Goal: Information Seeking & Learning: Understand process/instructions

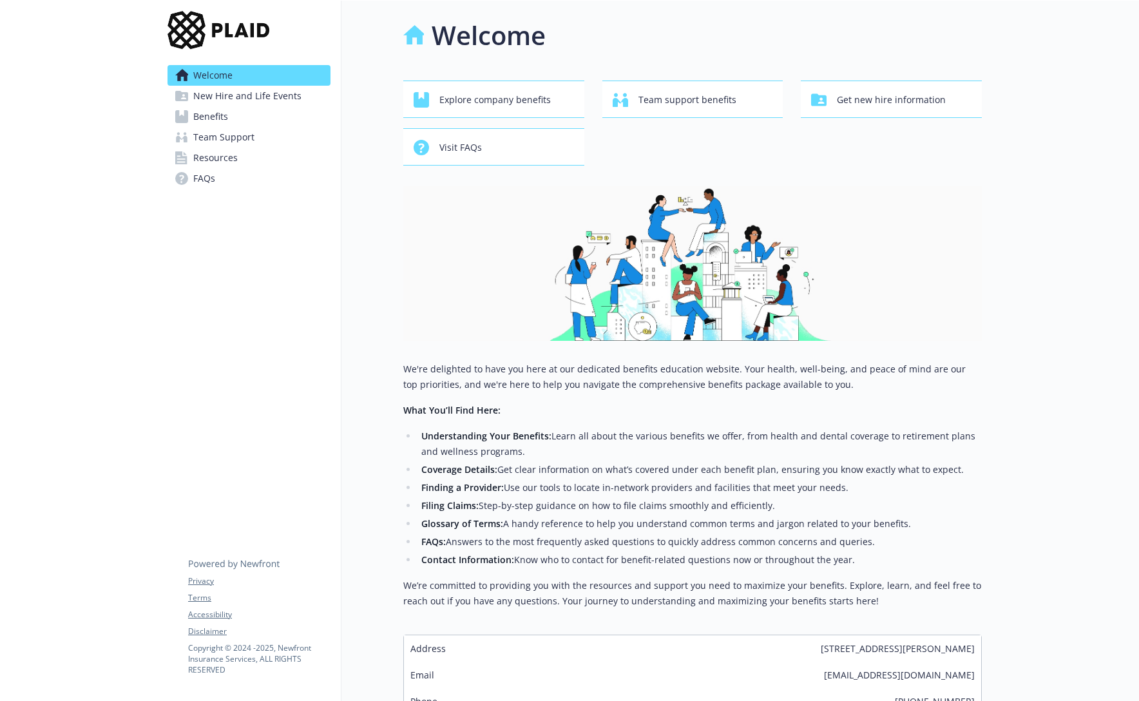
click at [244, 94] on span "New Hire and Life Events" at bounding box center [247, 96] width 108 height 21
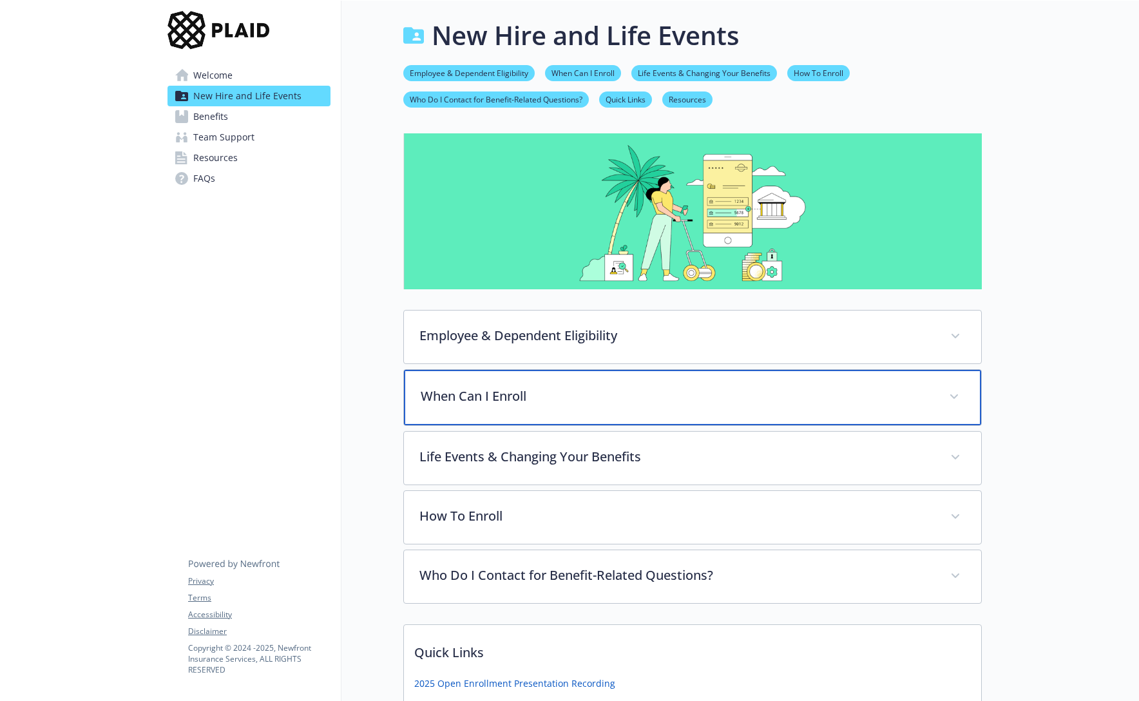
click at [481, 394] on p "When Can I Enroll" at bounding box center [677, 395] width 513 height 19
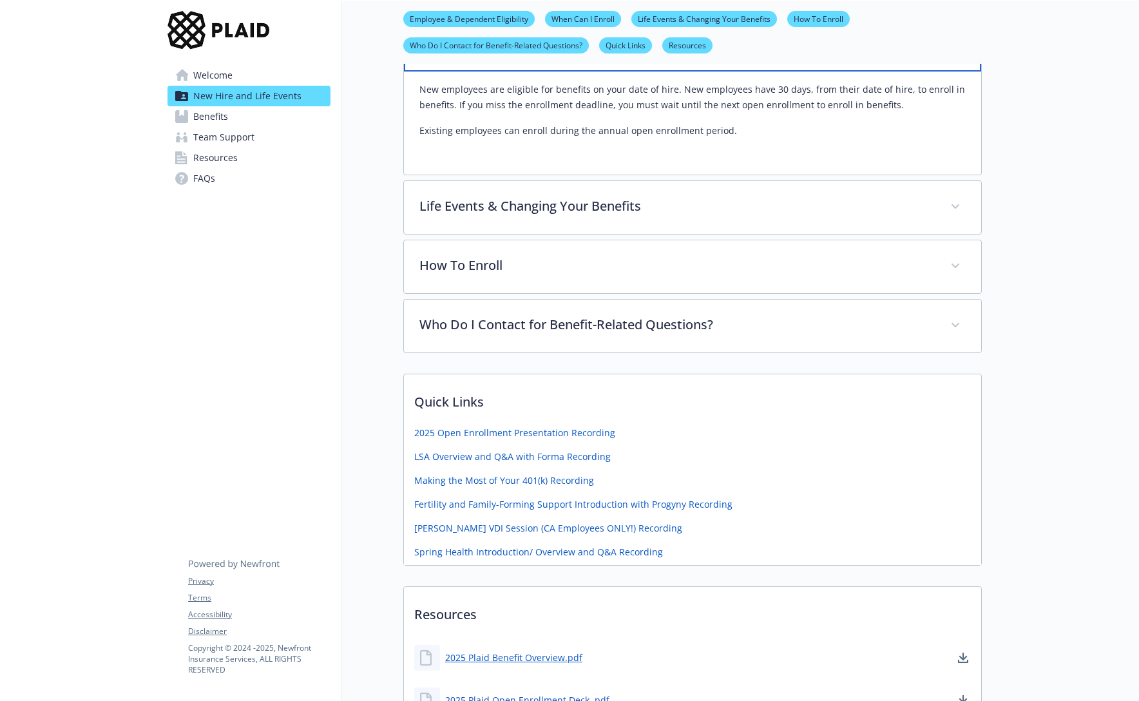
scroll to position [367, 0]
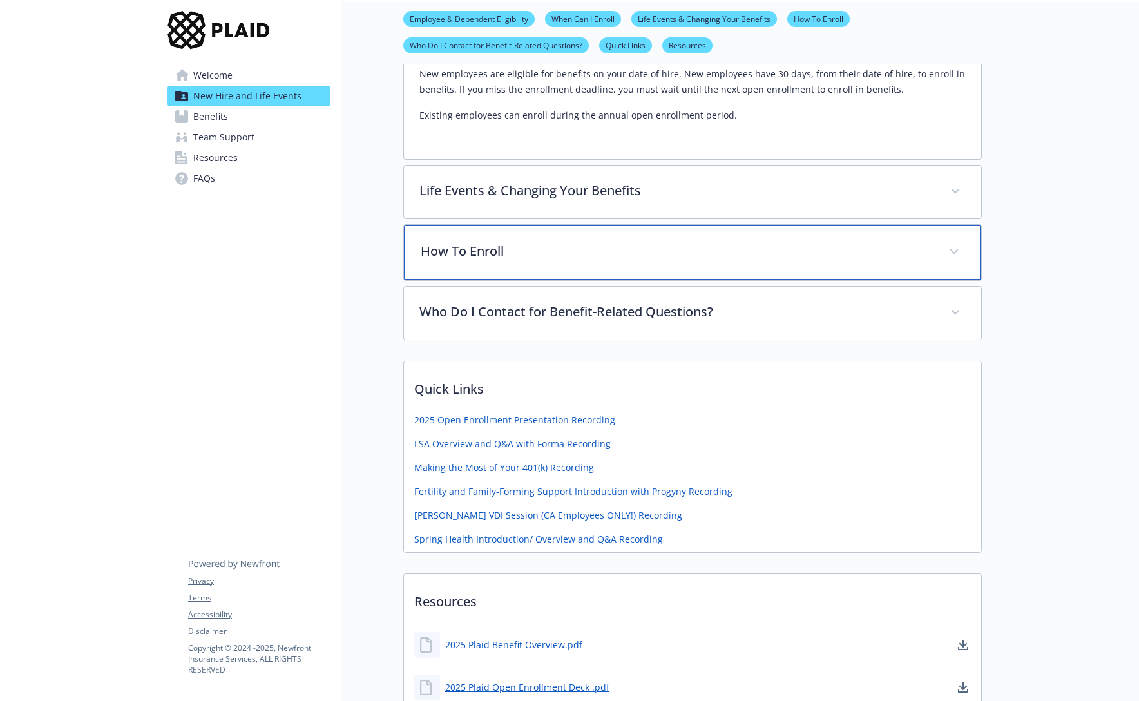
click at [550, 255] on p "How To Enroll" at bounding box center [677, 251] width 513 height 19
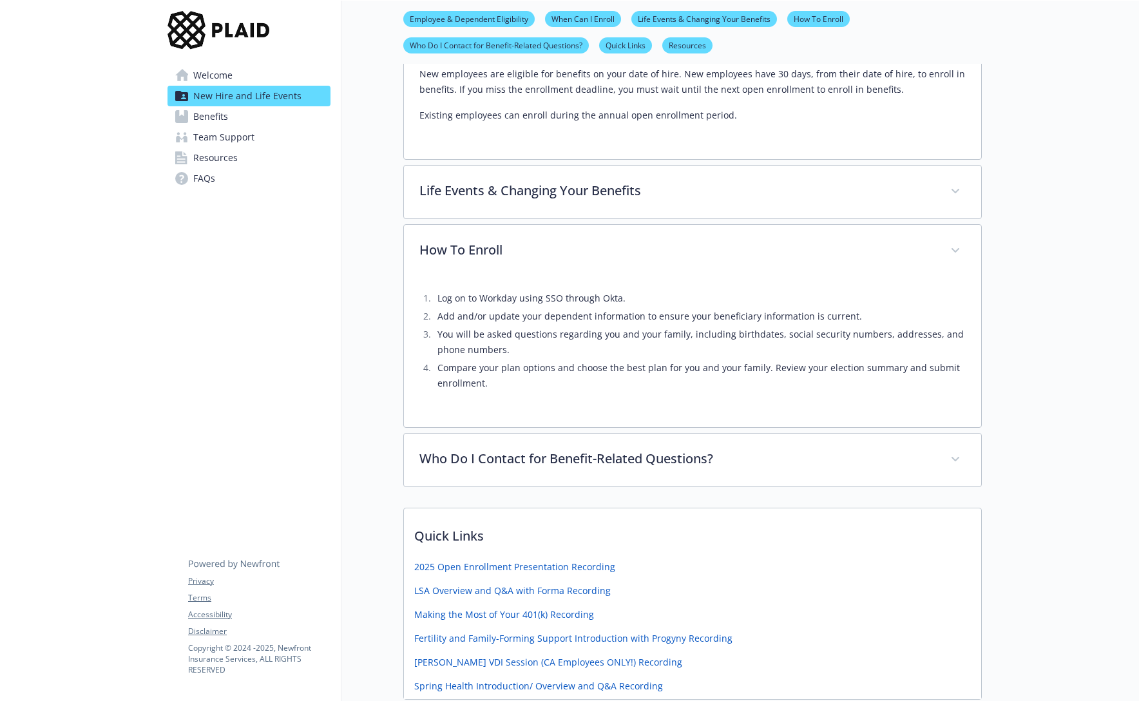
click at [572, 340] on li "You will be asked questions regarding you and your family, including birthdates…" at bounding box center [700, 342] width 532 height 31
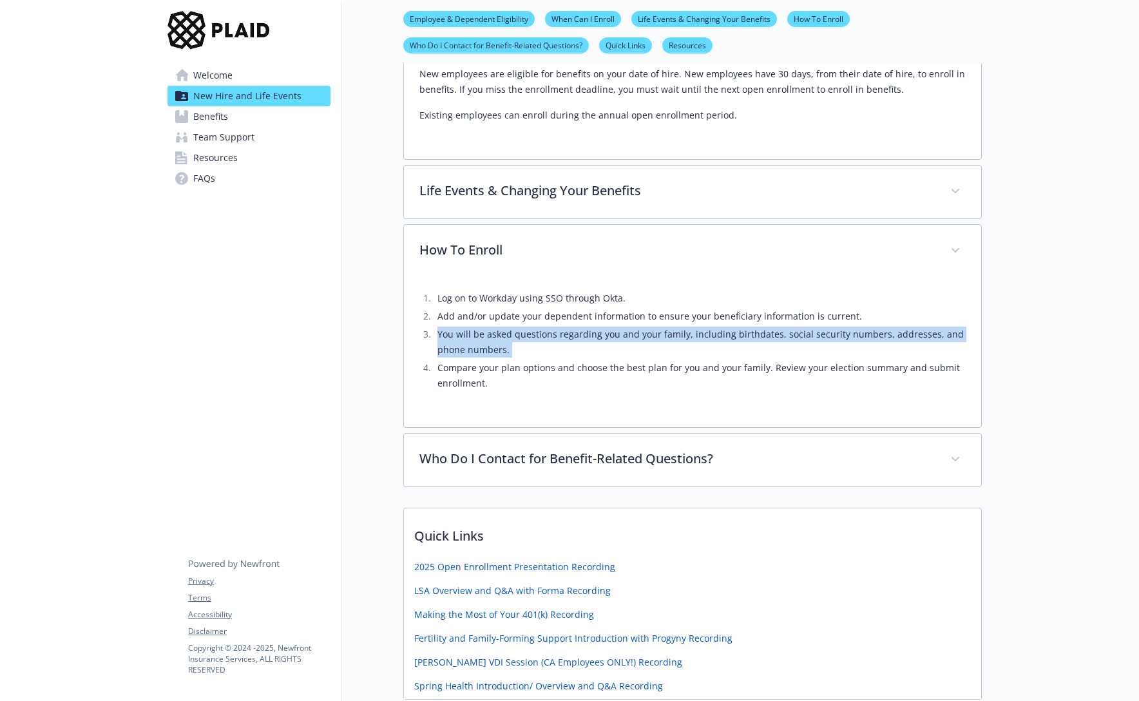
click at [572, 340] on li "You will be asked questions regarding you and your family, including birthdates…" at bounding box center [700, 342] width 532 height 31
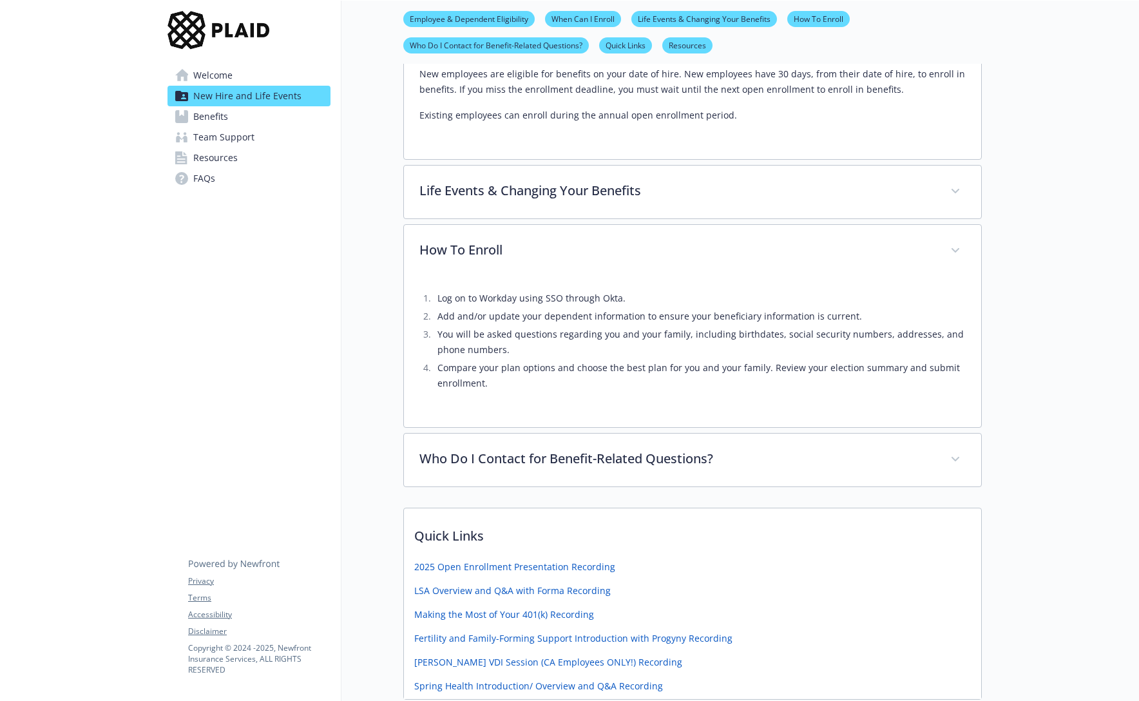
click at [563, 363] on li "Compare your plan options and choose the best plan for you and your family. Rev…" at bounding box center [700, 375] width 532 height 31
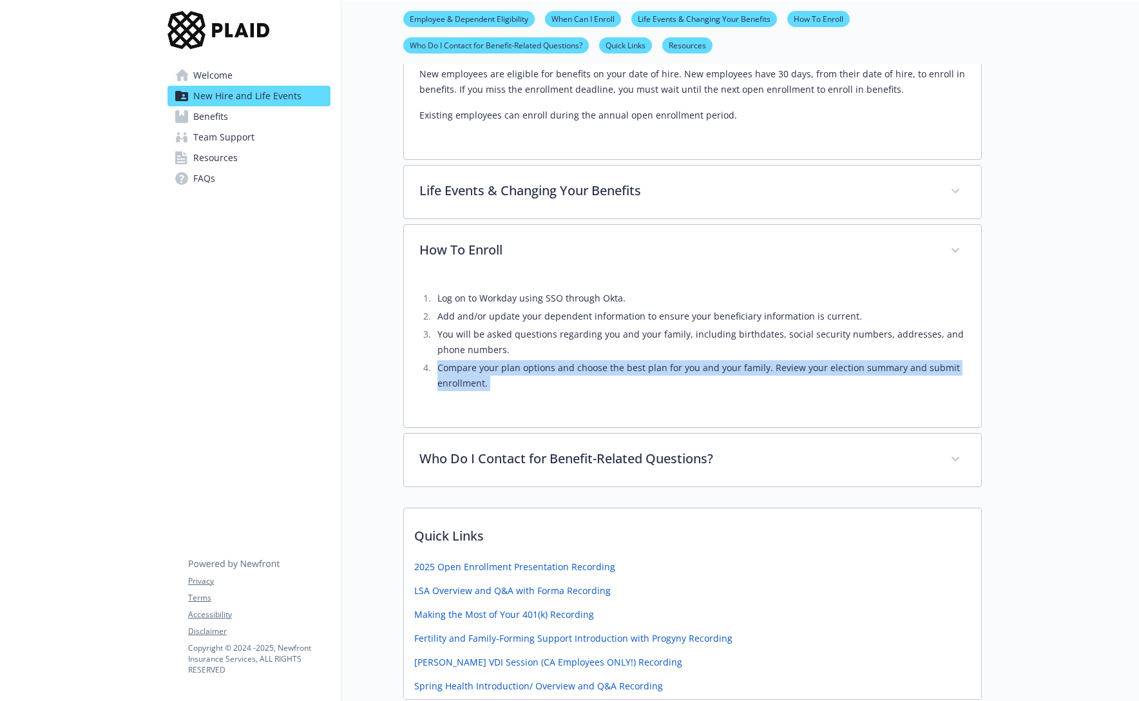
click at [563, 363] on li "Compare your plan options and choose the best plan for you and your family. Rev…" at bounding box center [700, 375] width 532 height 31
click at [557, 381] on li "Compare your plan options and choose the best plan for you and your family. Rev…" at bounding box center [700, 375] width 532 height 31
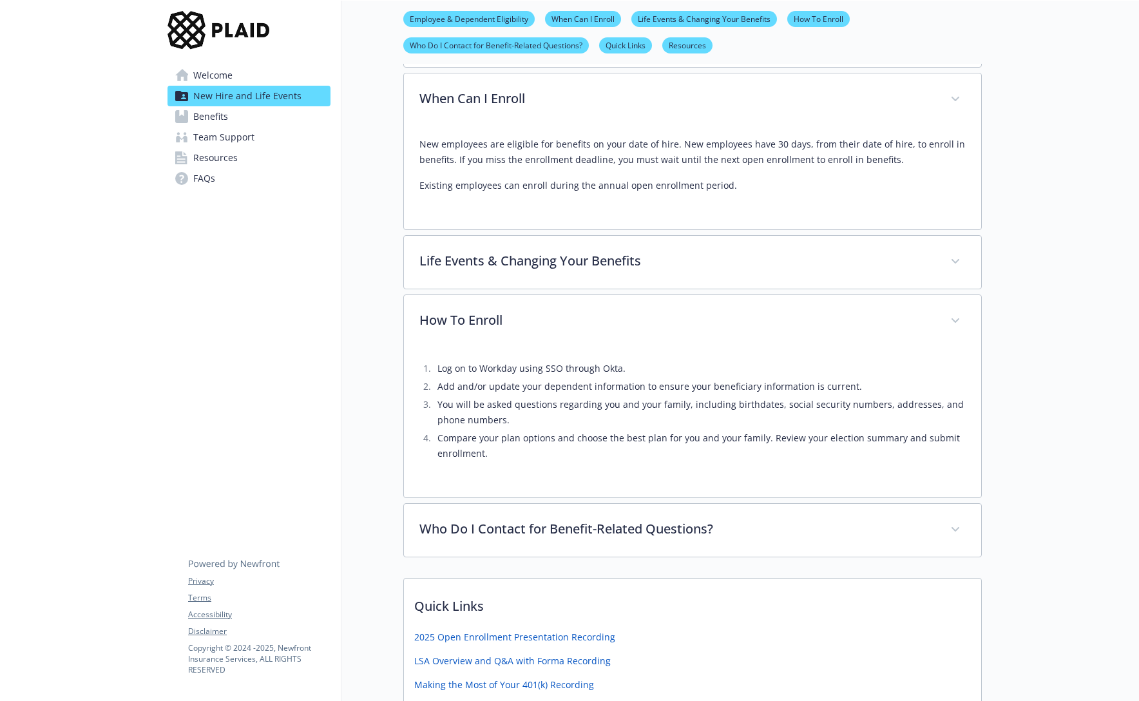
click at [274, 119] on link "Benefits" at bounding box center [248, 116] width 163 height 21
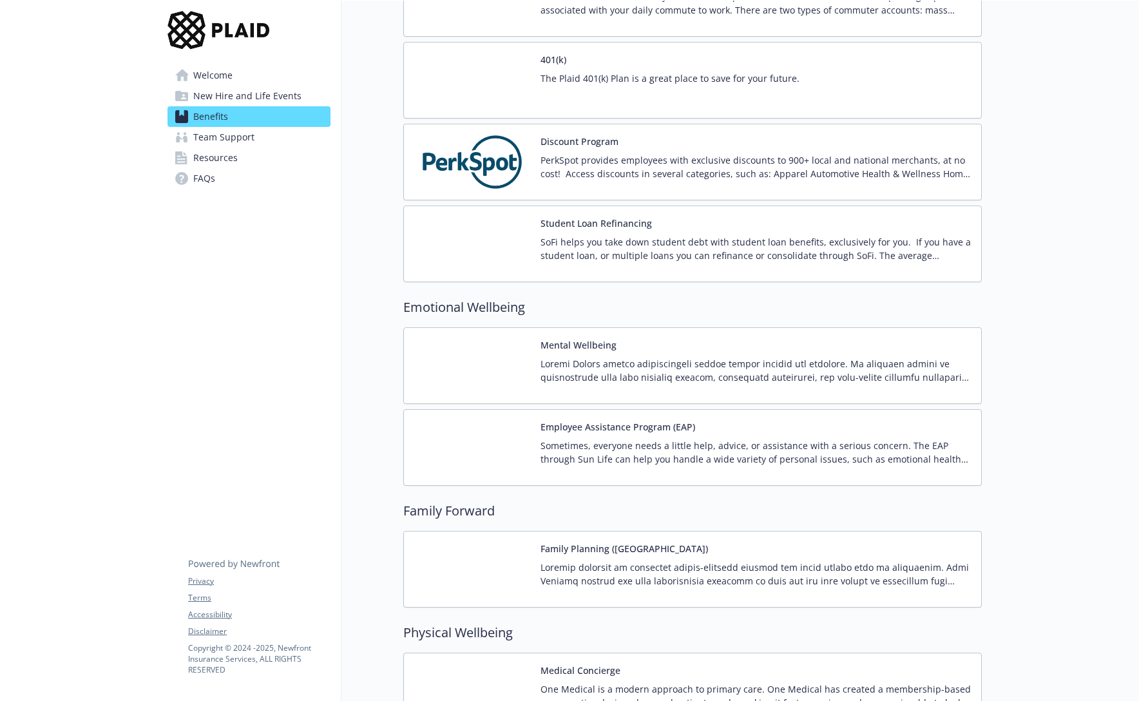
scroll to position [1990, 0]
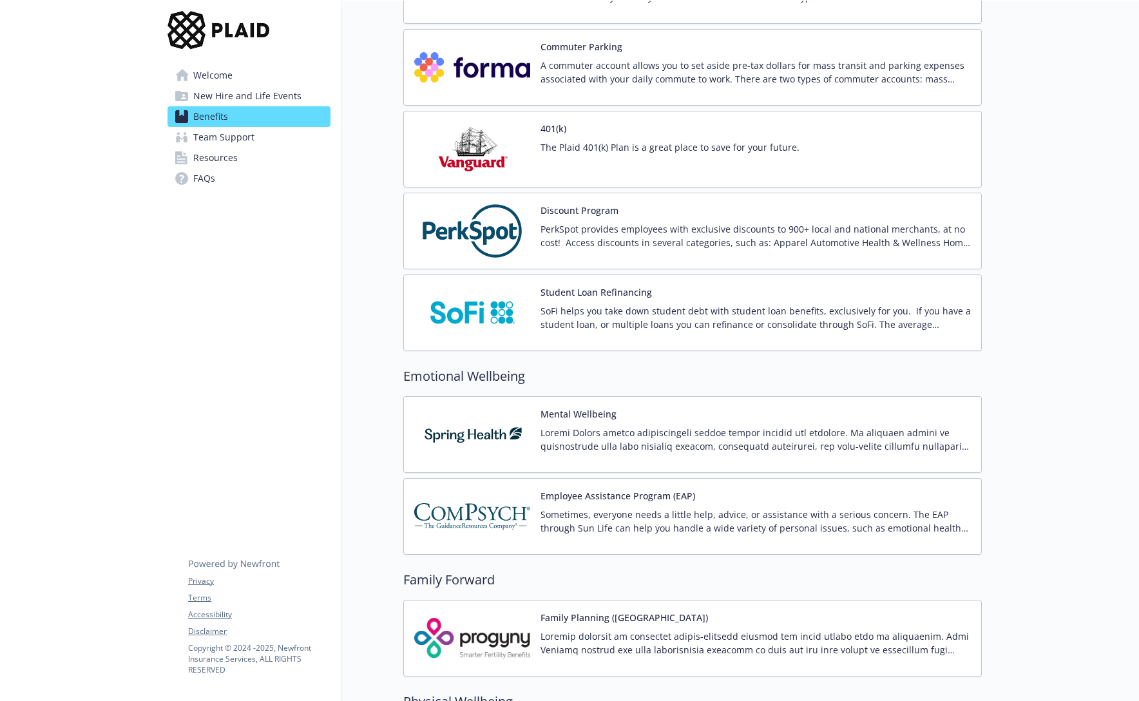
click at [603, 246] on p "PerkSpot provides employees with exclusive discounts to 900+ local and national…" at bounding box center [755, 235] width 430 height 27
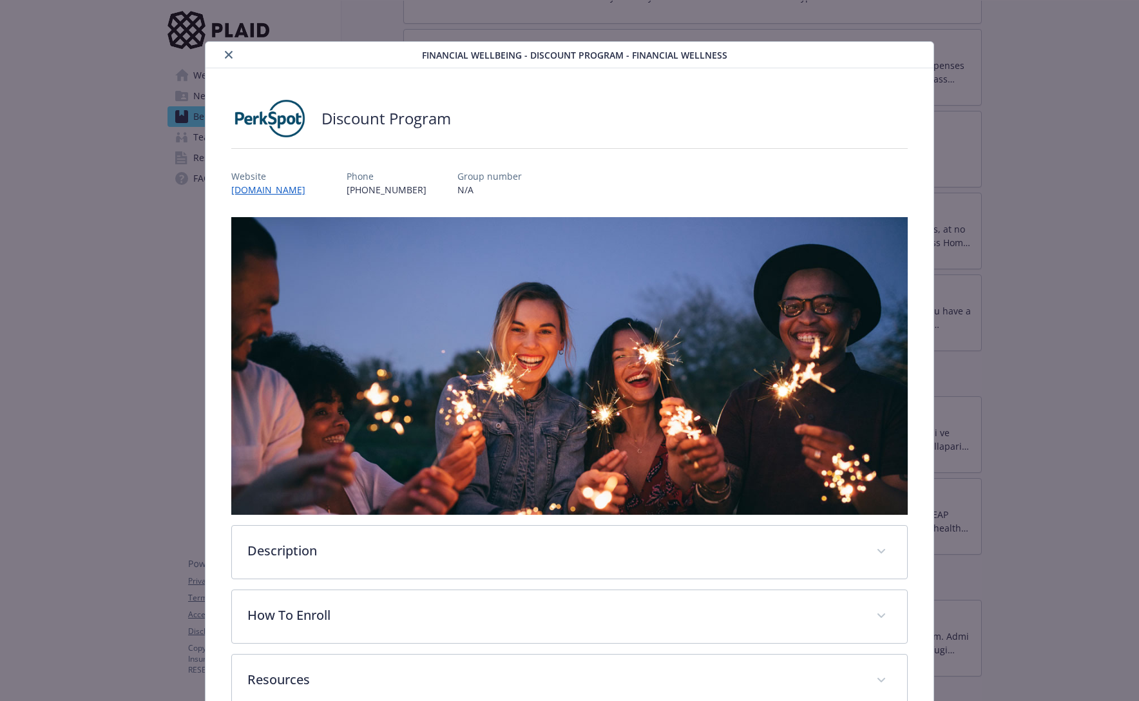
scroll to position [80, 0]
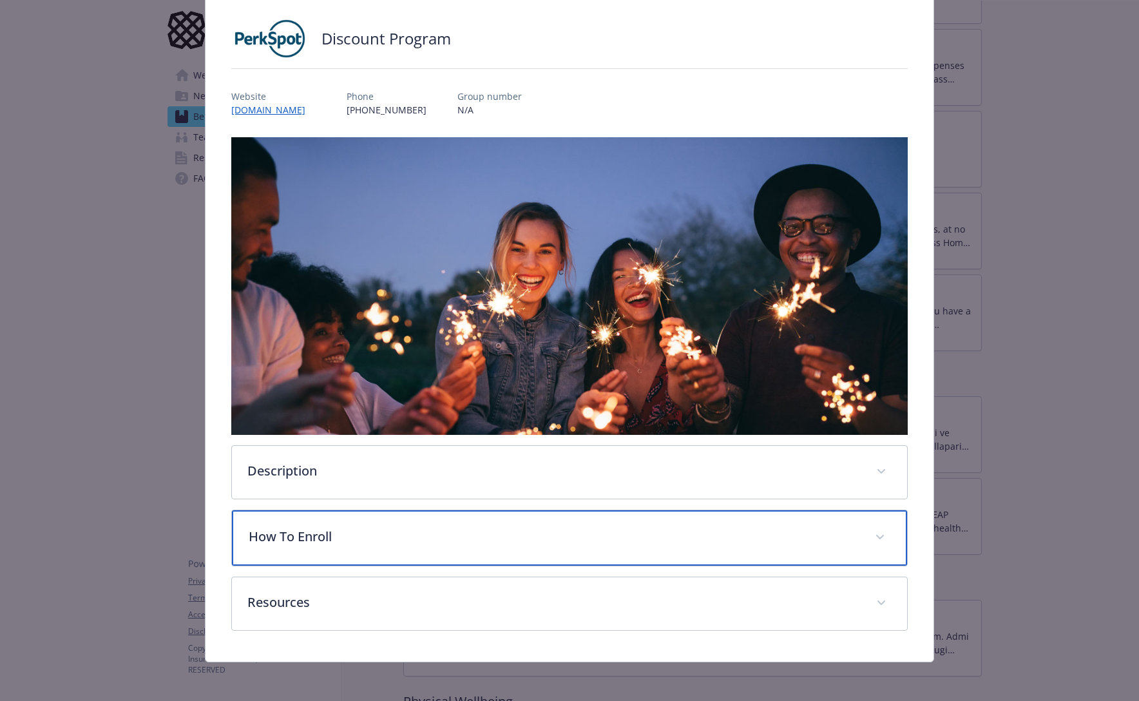
click at [403, 522] on div "How To Enroll" at bounding box center [569, 537] width 675 height 55
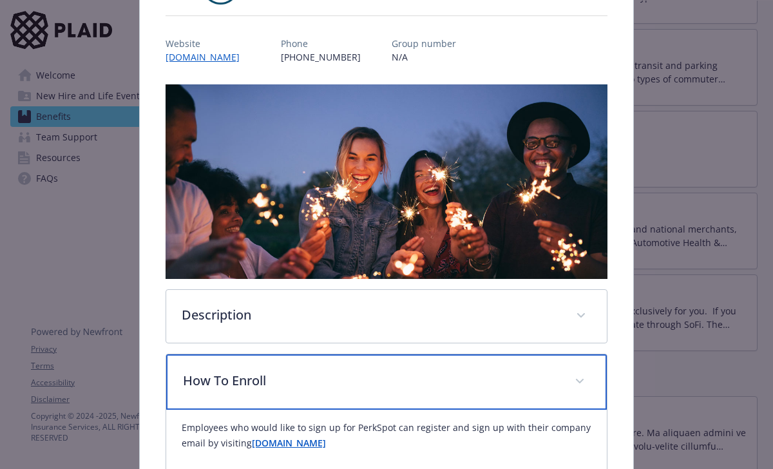
scroll to position [156, 0]
